Goal: Information Seeking & Learning: Learn about a topic

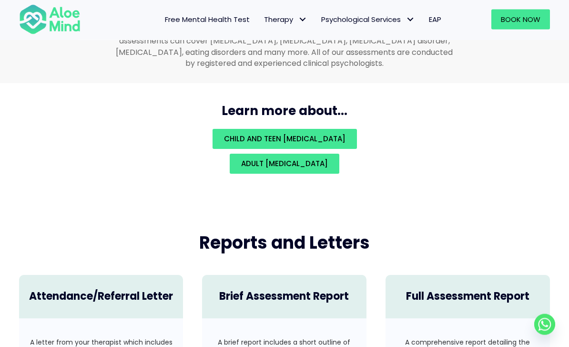
scroll to position [2060, 0]
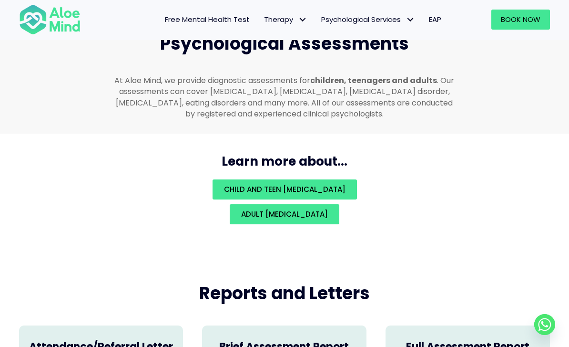
click at [339, 212] on link "Adult psychological assessment" at bounding box center [285, 214] width 110 height 20
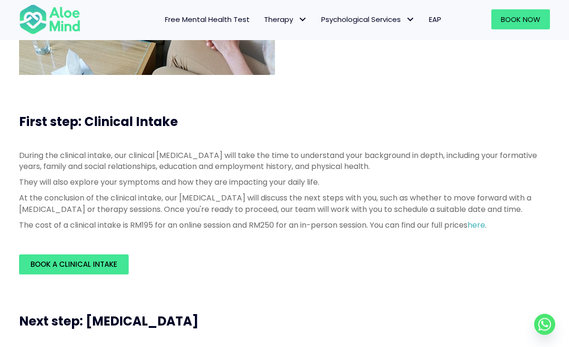
scroll to position [179, 0]
click at [489, 245] on div "During the clinical intake, our clinical psychologist will take the time to und…" at bounding box center [285, 192] width 550 height 104
click at [485, 230] on link "here" at bounding box center [477, 224] width 18 height 11
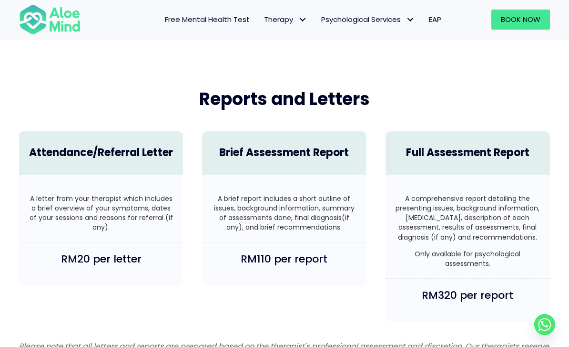
scroll to position [2253, 0]
